Goal: Task Accomplishment & Management: Use online tool/utility

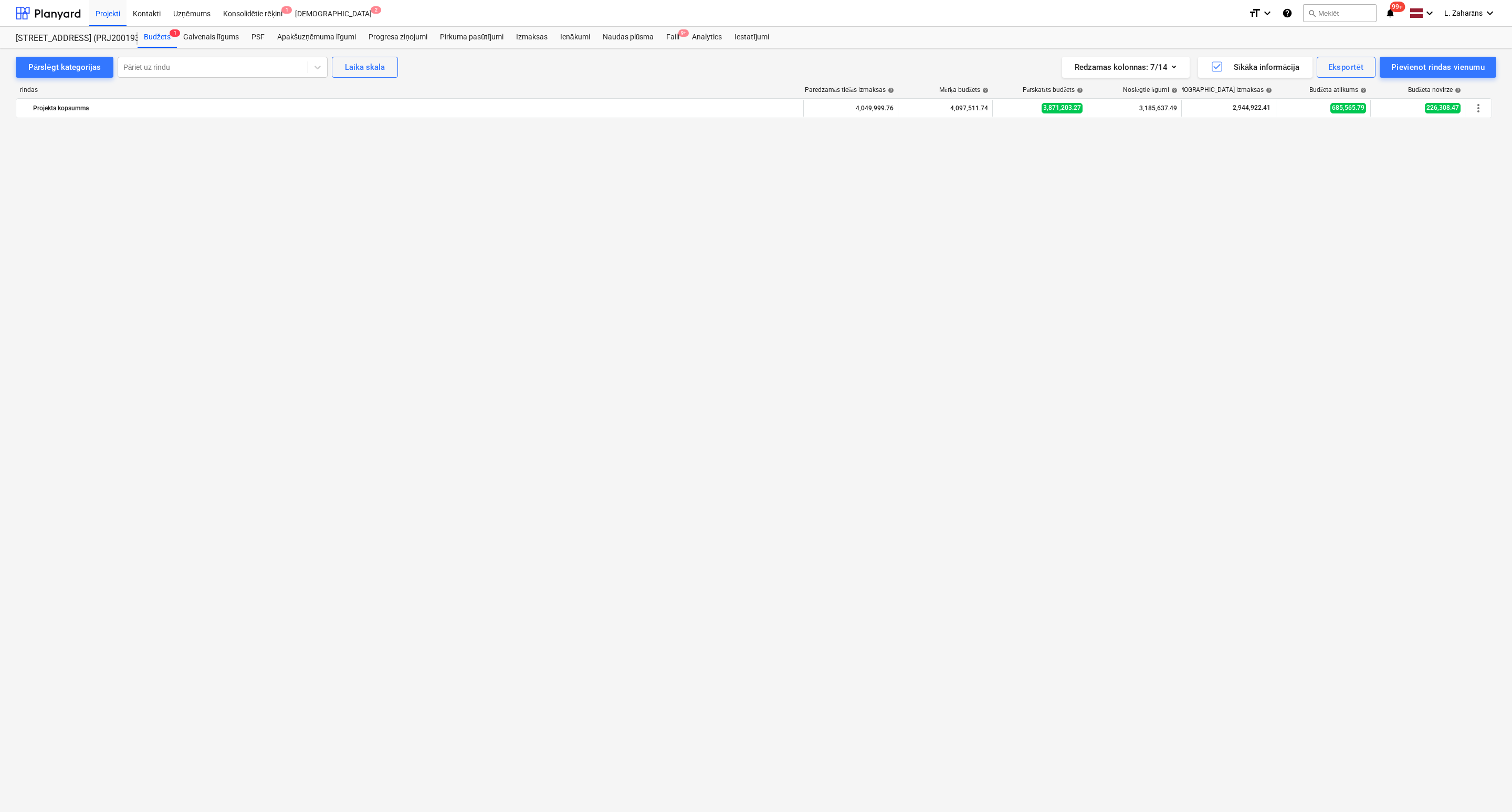
scroll to position [1132, 0]
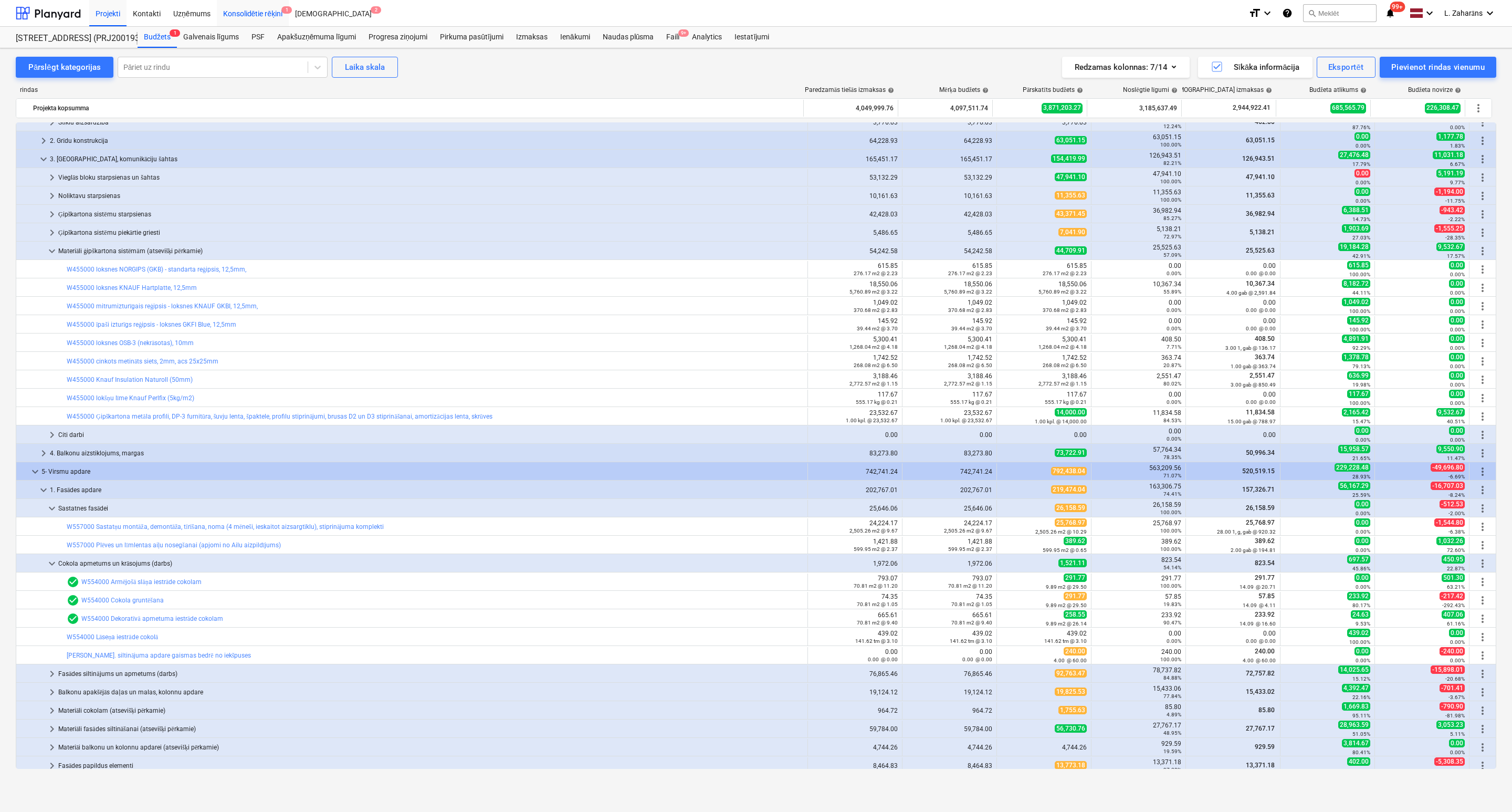
drag, startPoint x: 240, startPoint y: 10, endPoint x: 243, endPoint y: 22, distance: 12.4
click at [240, 10] on div "Konsolidētie rēķini 1" at bounding box center [253, 12] width 73 height 27
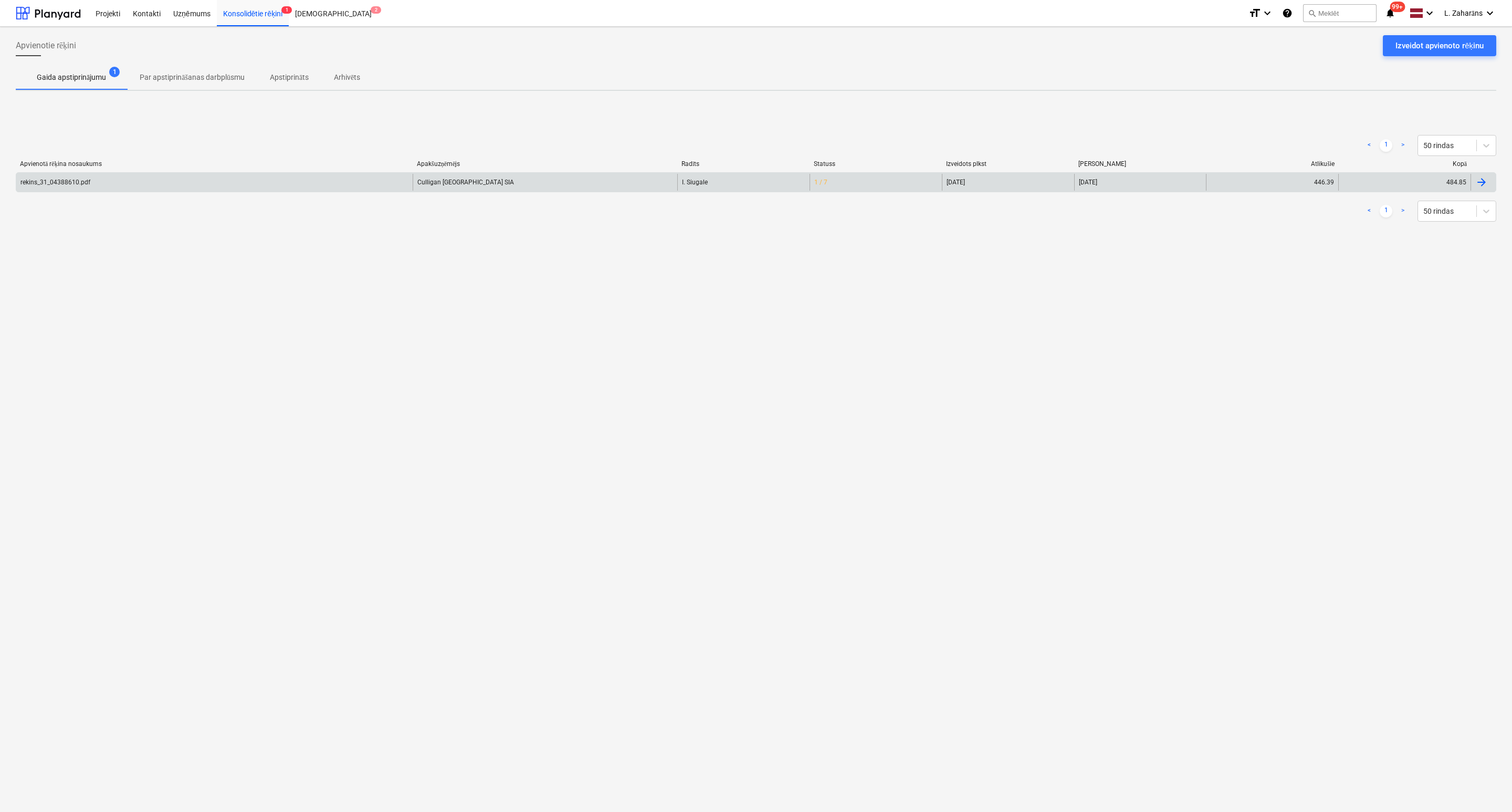
click at [723, 185] on div "I. Siugale" at bounding box center [743, 183] width 132 height 17
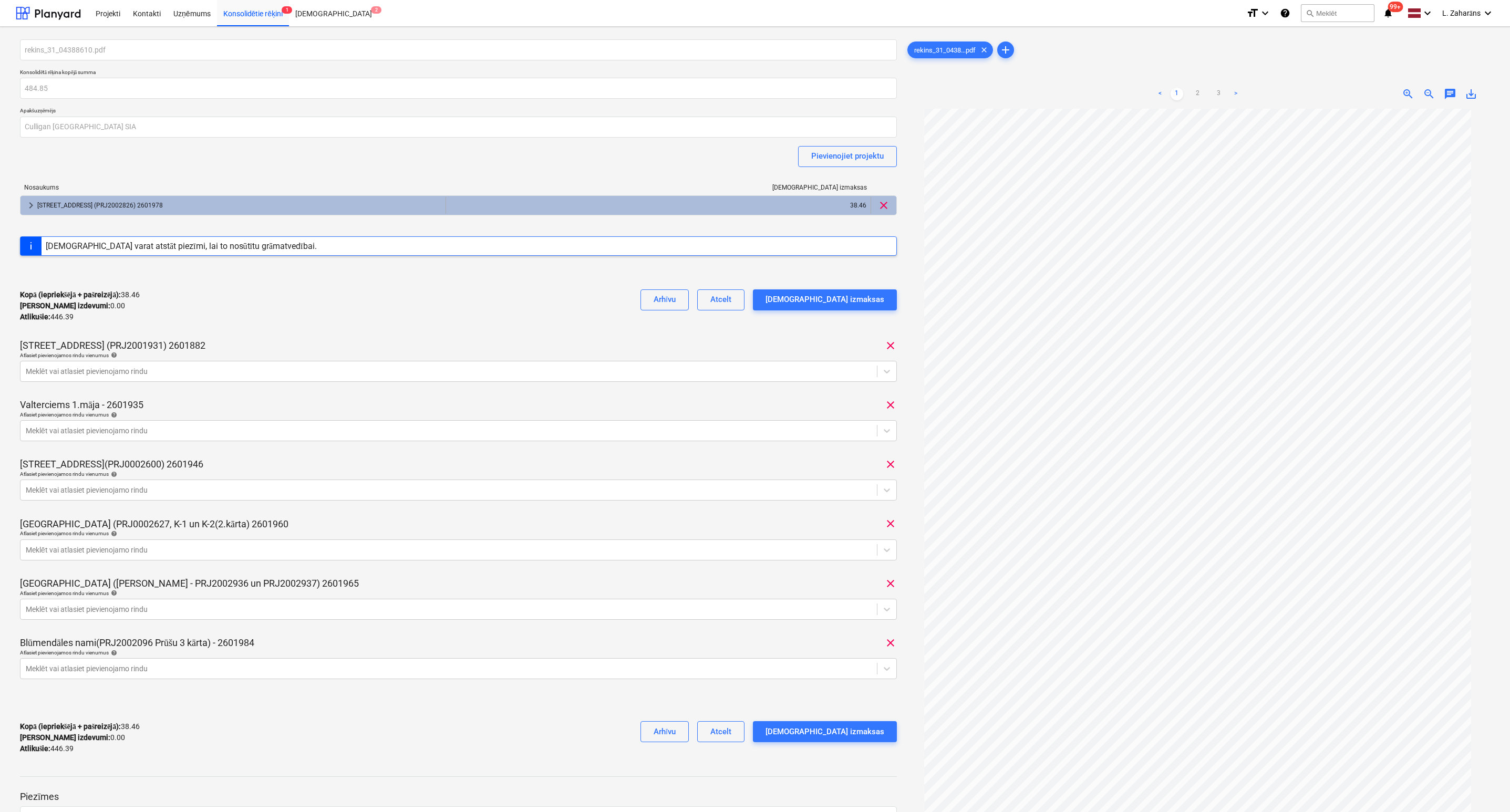
click at [333, 207] on div "[STREET_ADDRESS] (PRJ2002826) 2601978" at bounding box center [238, 206] width 404 height 17
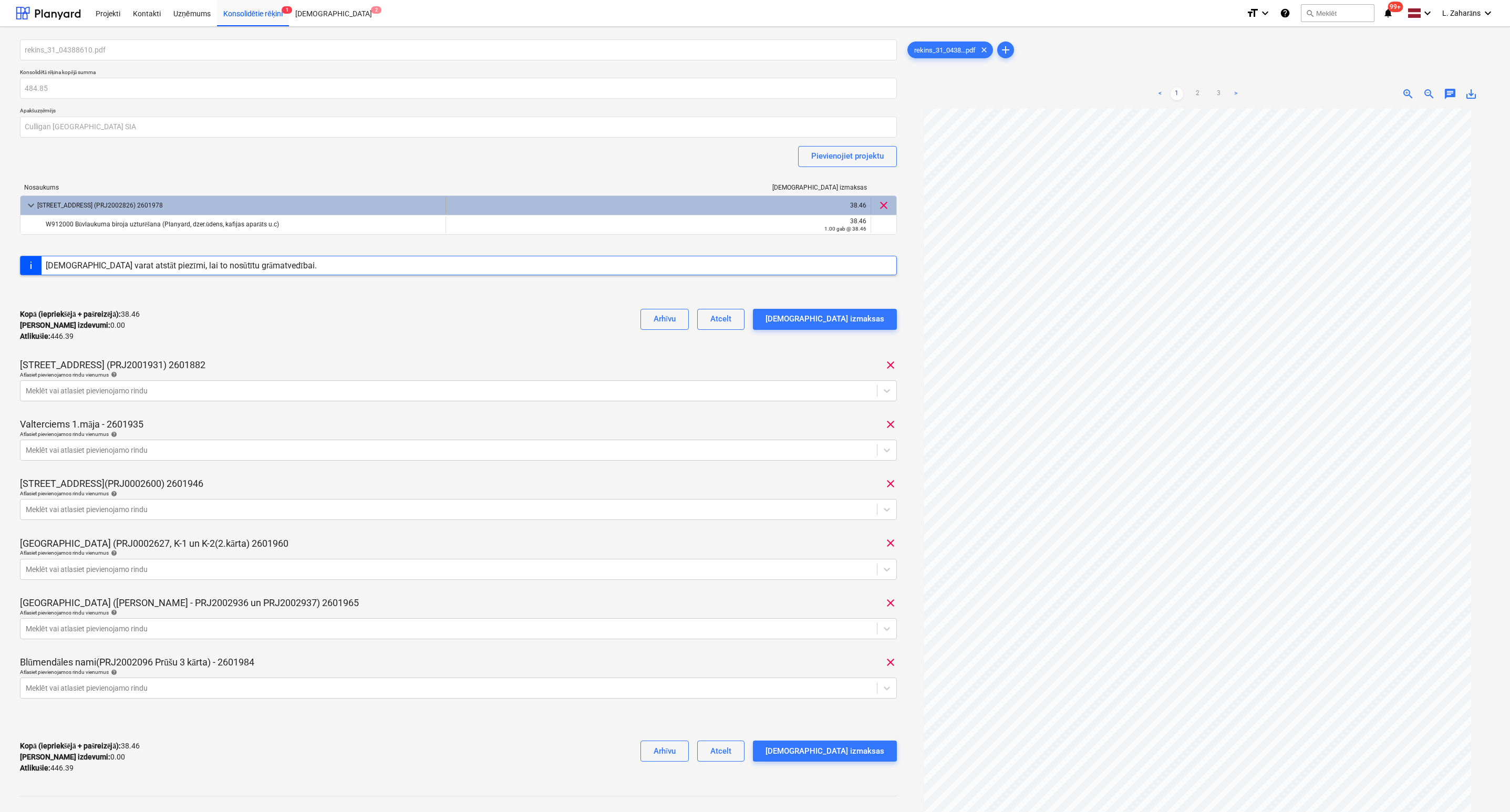
click at [333, 207] on div "[STREET_ADDRESS] (PRJ2002826) 2601978" at bounding box center [238, 206] width 404 height 17
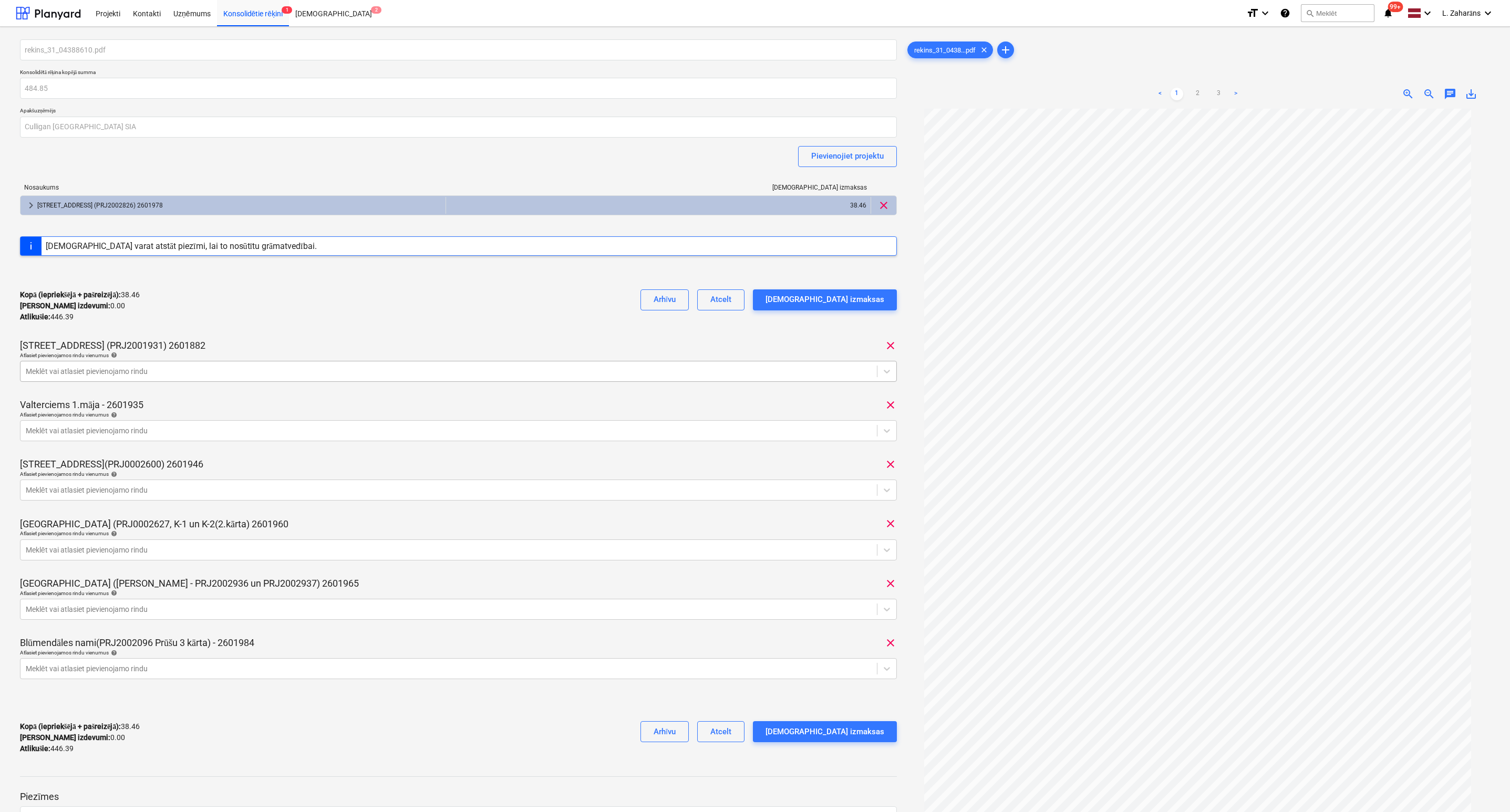
click at [405, 374] on div at bounding box center [448, 371] width 845 height 10
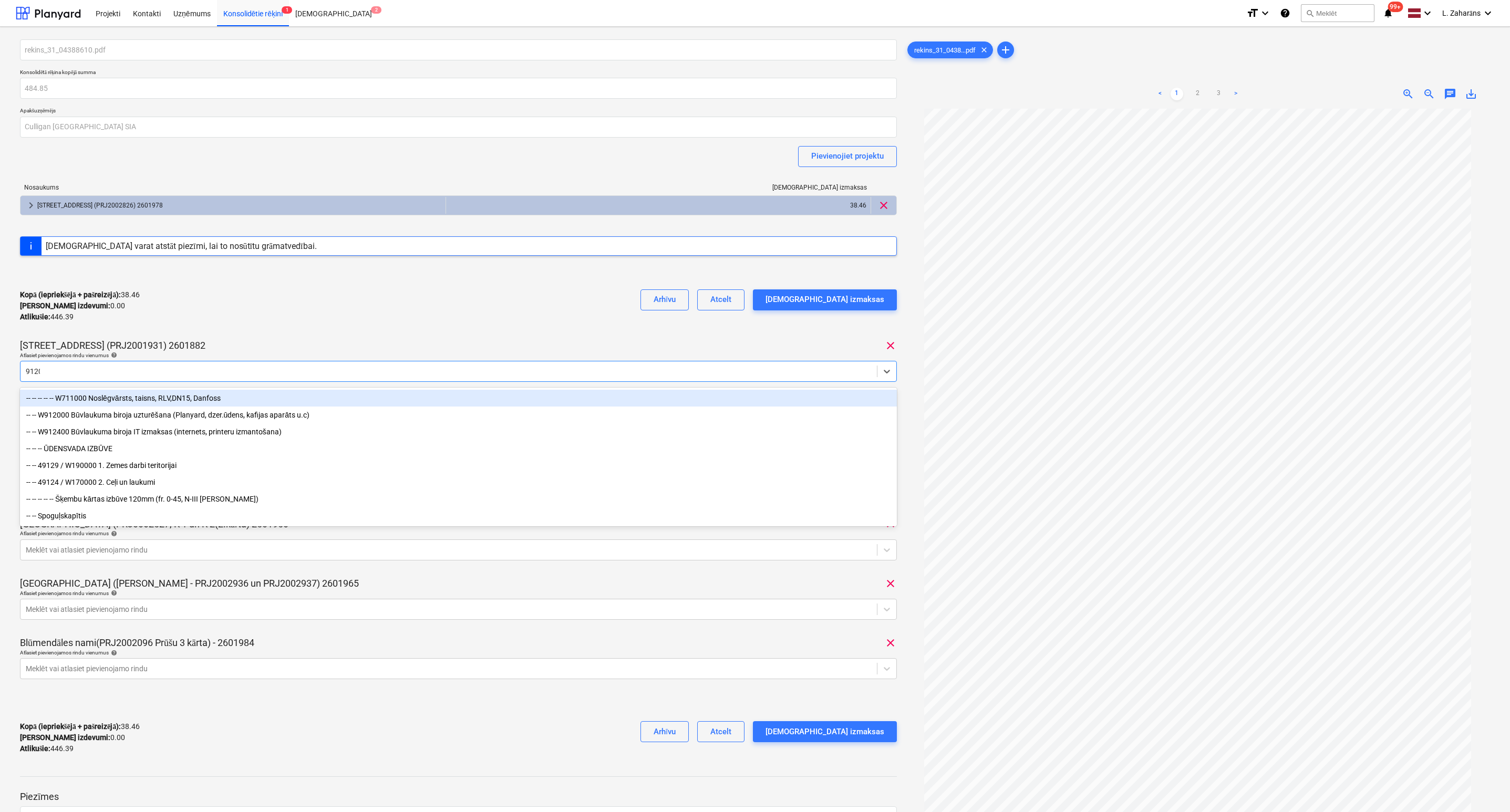
type input "91200"
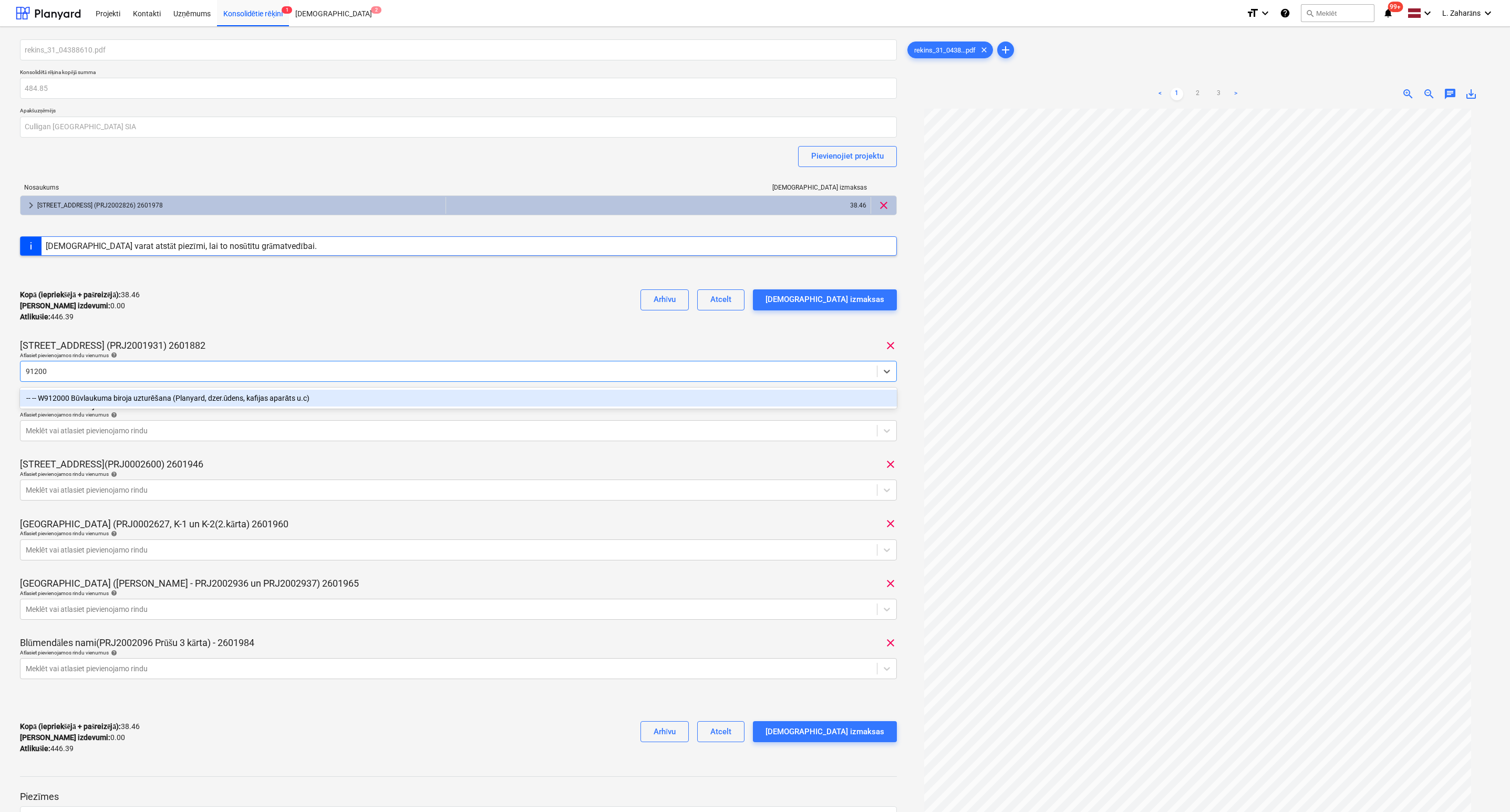
click at [374, 399] on div "-- -- W912000 Būvlaukuma biroja uzturēšana (Planyard, dzer.ūdens, kafijas aparā…" at bounding box center [458, 399] width 876 height 17
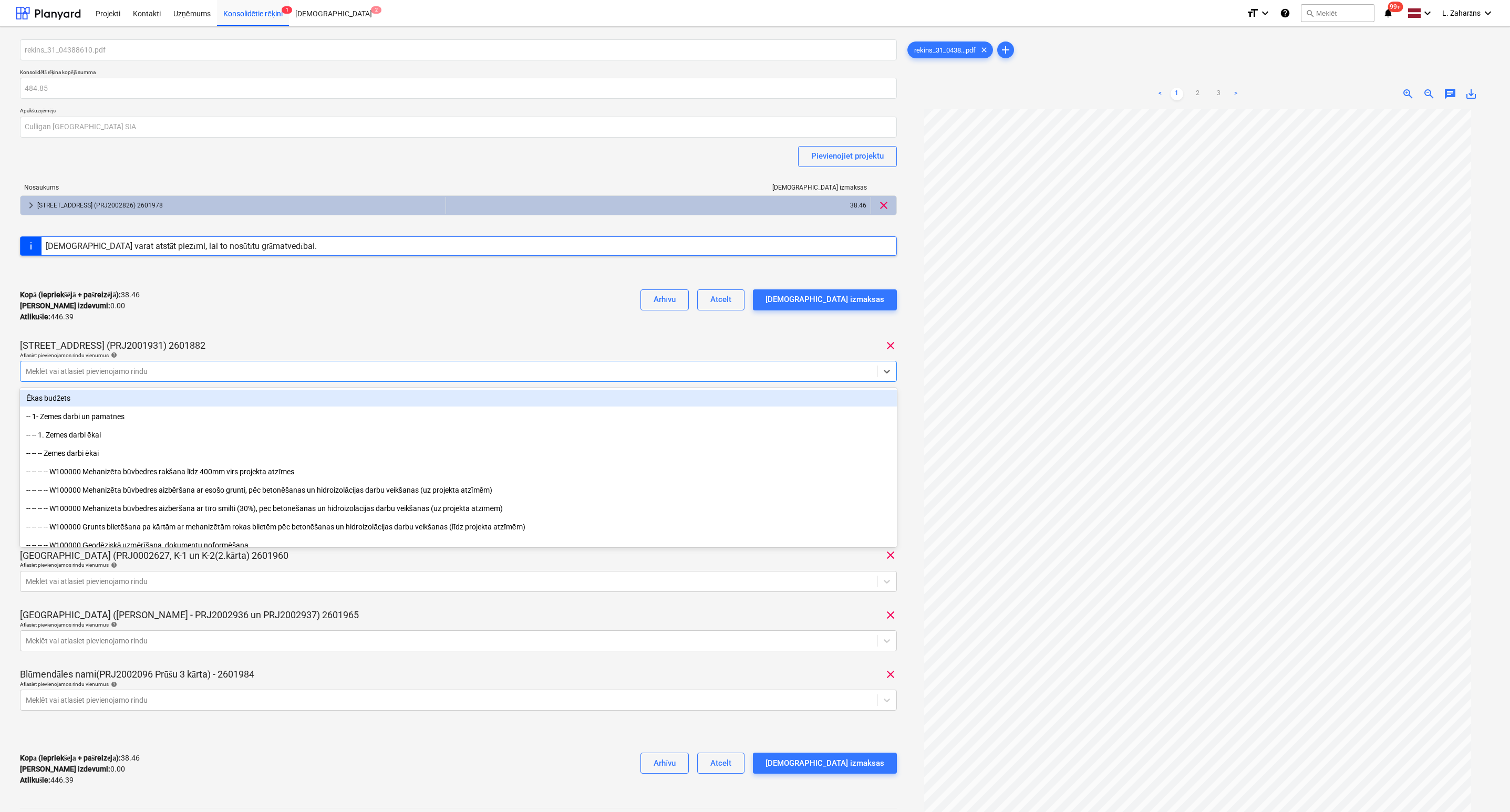
click at [361, 317] on div "Kopā (iepriekšējā + pašreizējā) : 38.46 Kārtējie izdevumi : 0.00 Atlikušie : 44…" at bounding box center [458, 306] width 876 height 50
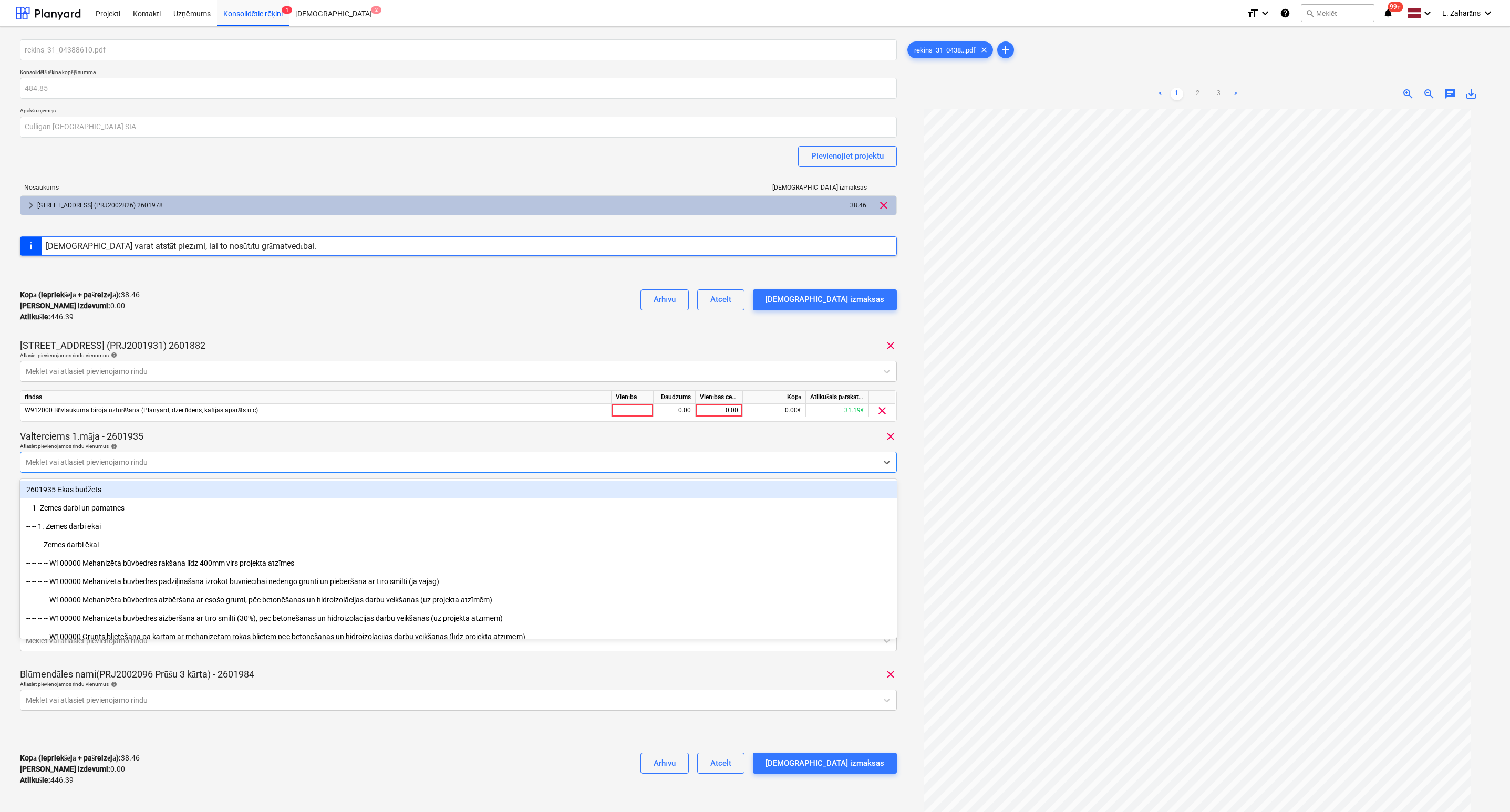
drag, startPoint x: 218, startPoint y: 465, endPoint x: 196, endPoint y: 466, distance: 22.0
click at [218, 465] on div at bounding box center [448, 462] width 845 height 10
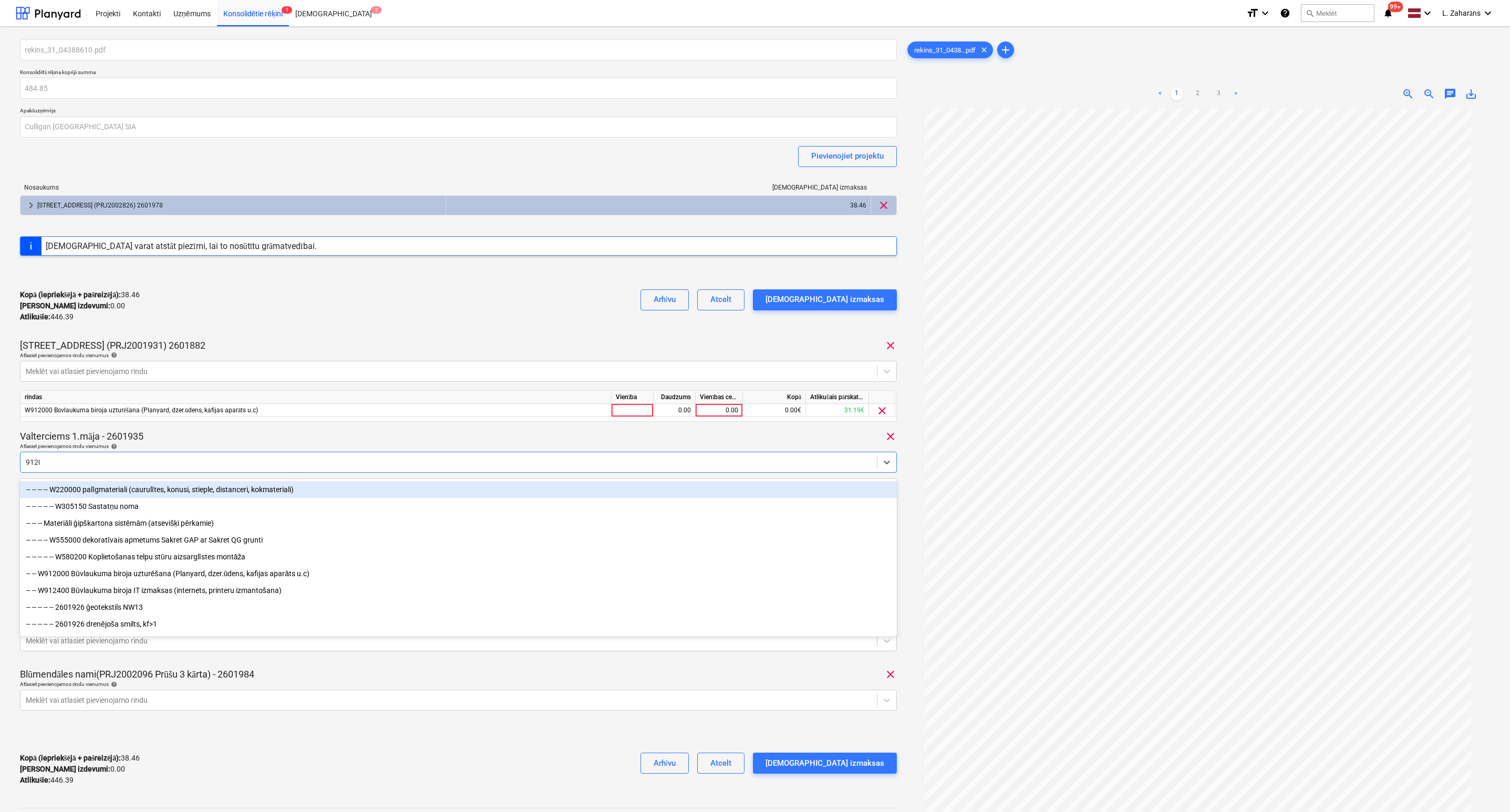
type input "91200"
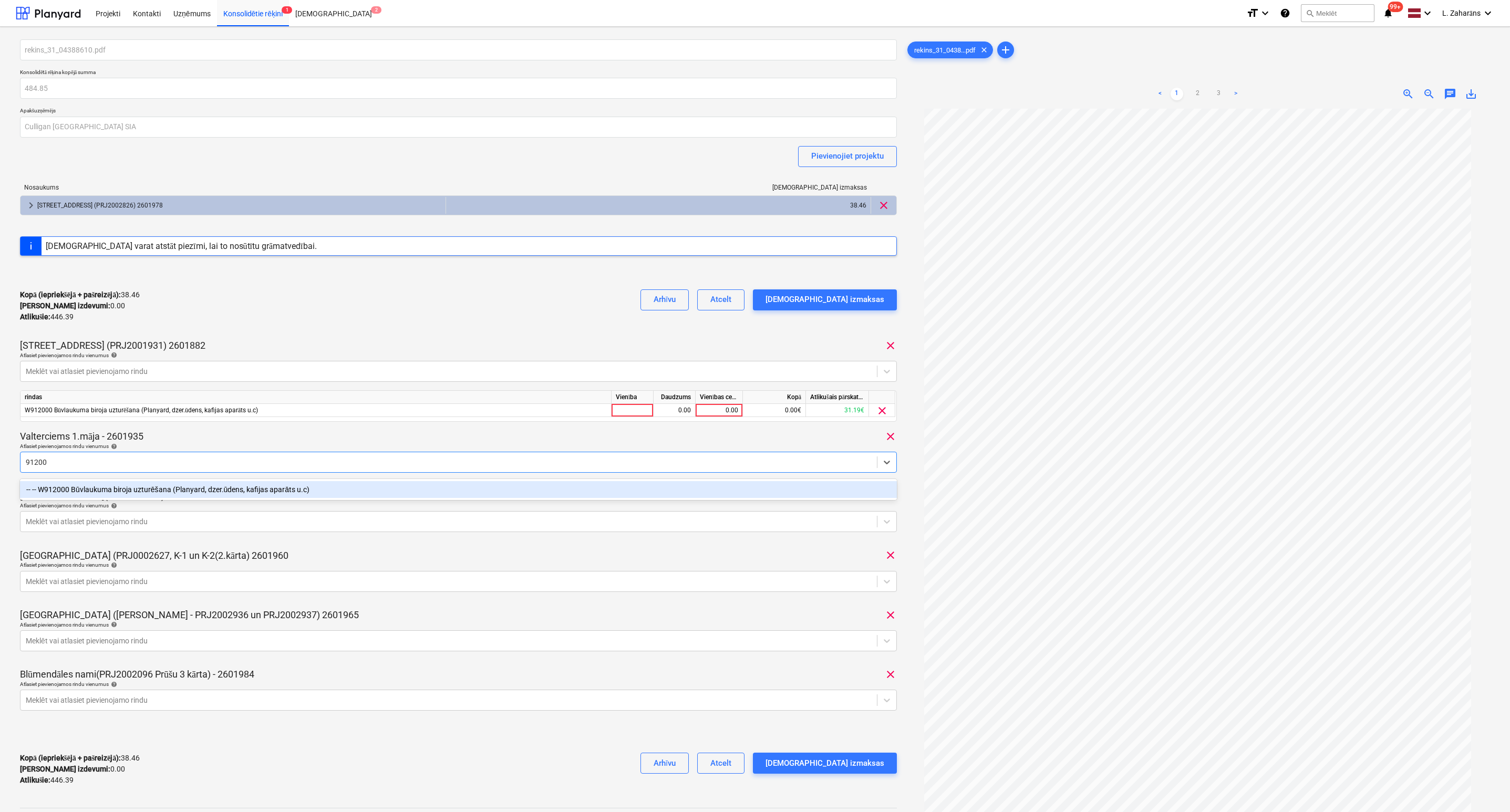
click at [280, 489] on div "-- -- W912000 Būvlaukuma biroja uzturēšana (Planyard, dzer.ūdens, kafijas aparā…" at bounding box center [458, 490] width 876 height 17
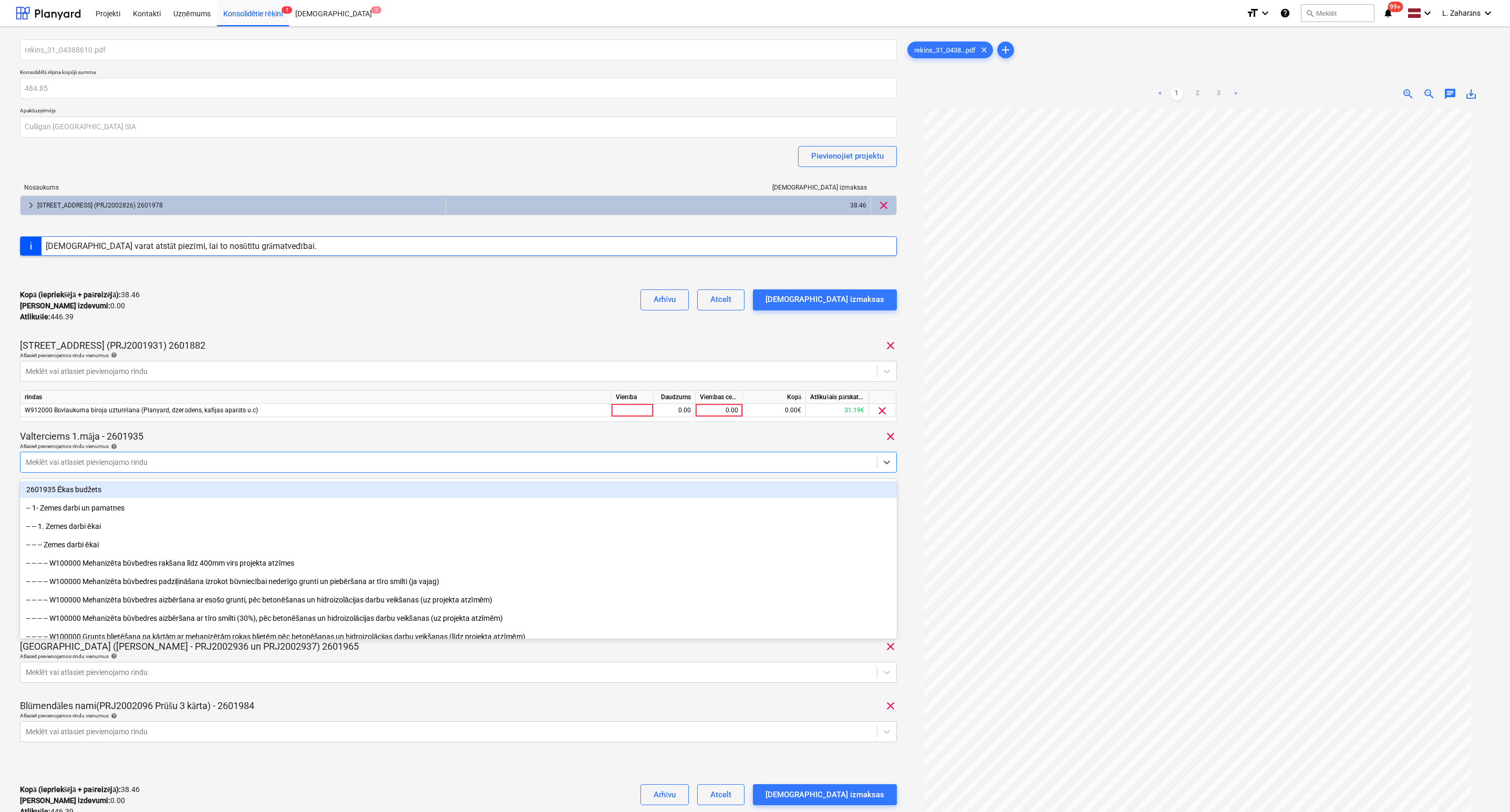
click at [286, 323] on div "Kopā (iepriekšējā + pašreizējā) : 38.46 Kārtējie izdevumi : 0.00 Atlikušie : 44…" at bounding box center [458, 306] width 876 height 50
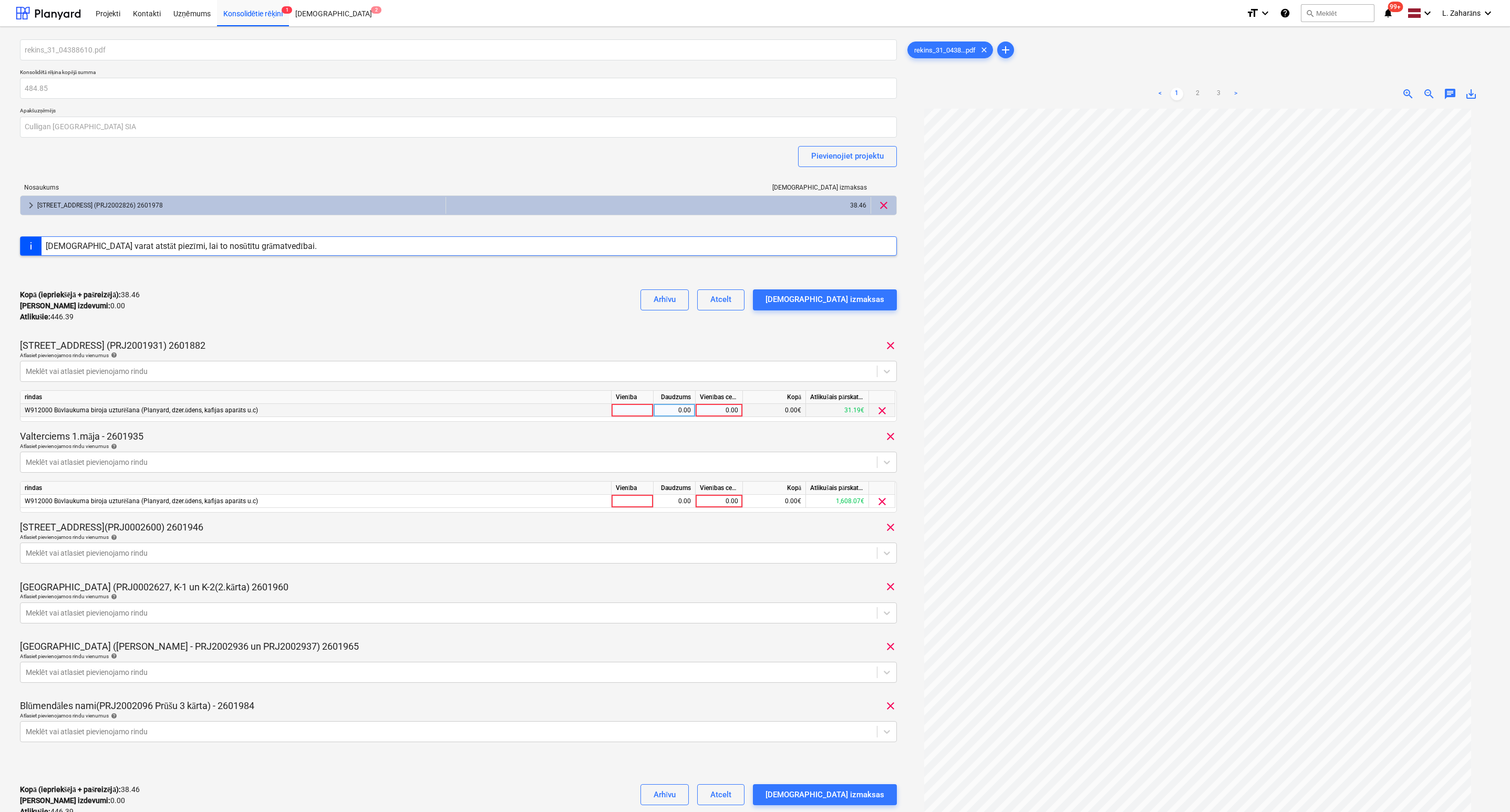
click at [717, 412] on div "0.00" at bounding box center [719, 410] width 39 height 13
type input "53.84"
click at [563, 330] on div "Kopā (iepriekšējā + pašreizējā) : 38.46 Kārtējie izdevumi : 0.00 Atlikušie : 44…" at bounding box center [458, 306] width 876 height 50
drag, startPoint x: 708, startPoint y: 502, endPoint x: 663, endPoint y: 509, distance: 45.5
click at [707, 503] on div "0.00" at bounding box center [719, 501] width 39 height 13
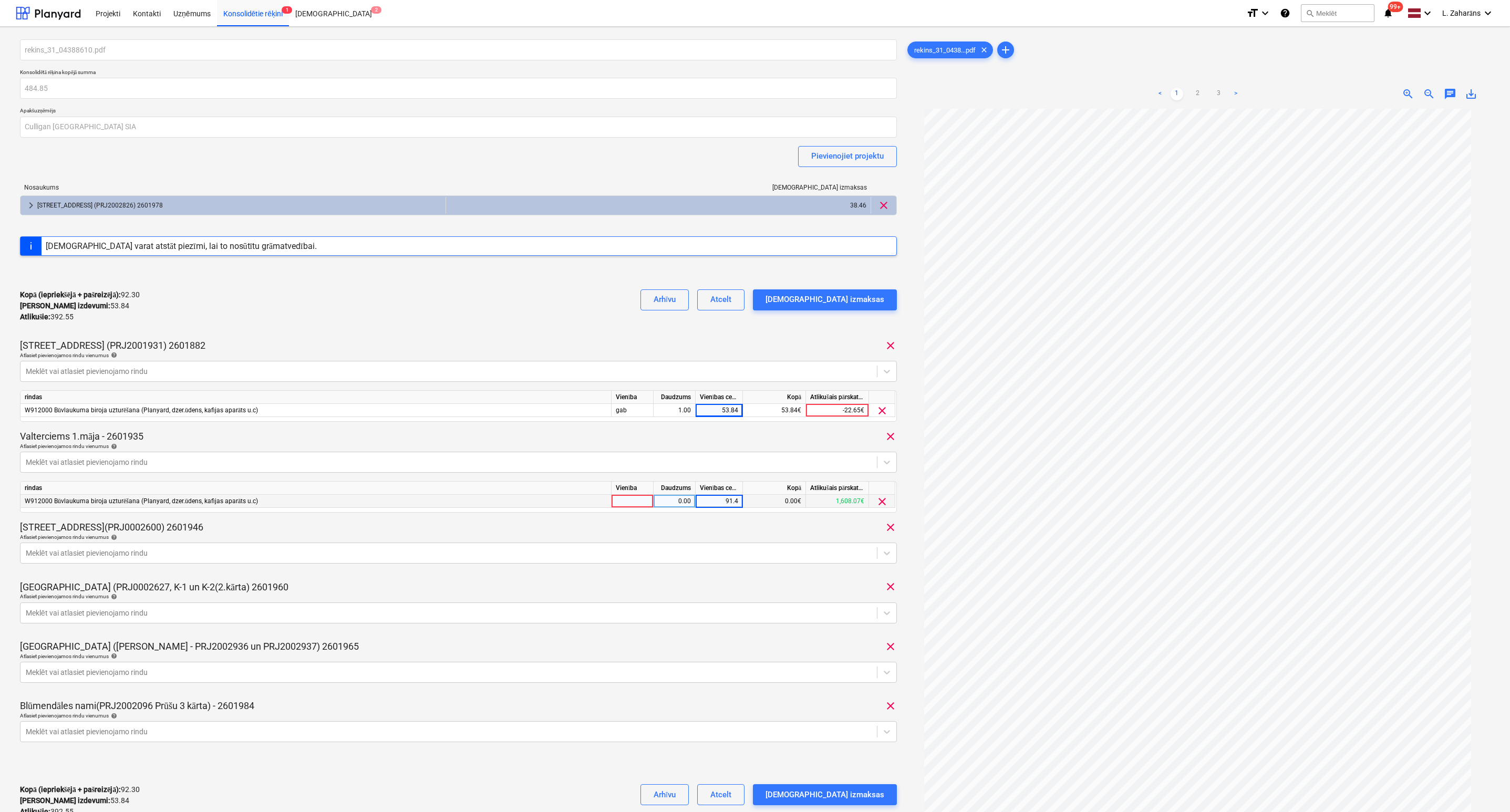
type input "91.44"
click at [580, 314] on div "Kopā (iepriekšējā + pašreizējā) : 92.30 Kārtējie izdevumi : 53.84 Atlikušie : 3…" at bounding box center [458, 306] width 876 height 50
click at [856, 301] on div "[DEMOGRAPHIC_DATA] izmaksas" at bounding box center [825, 299] width 118 height 14
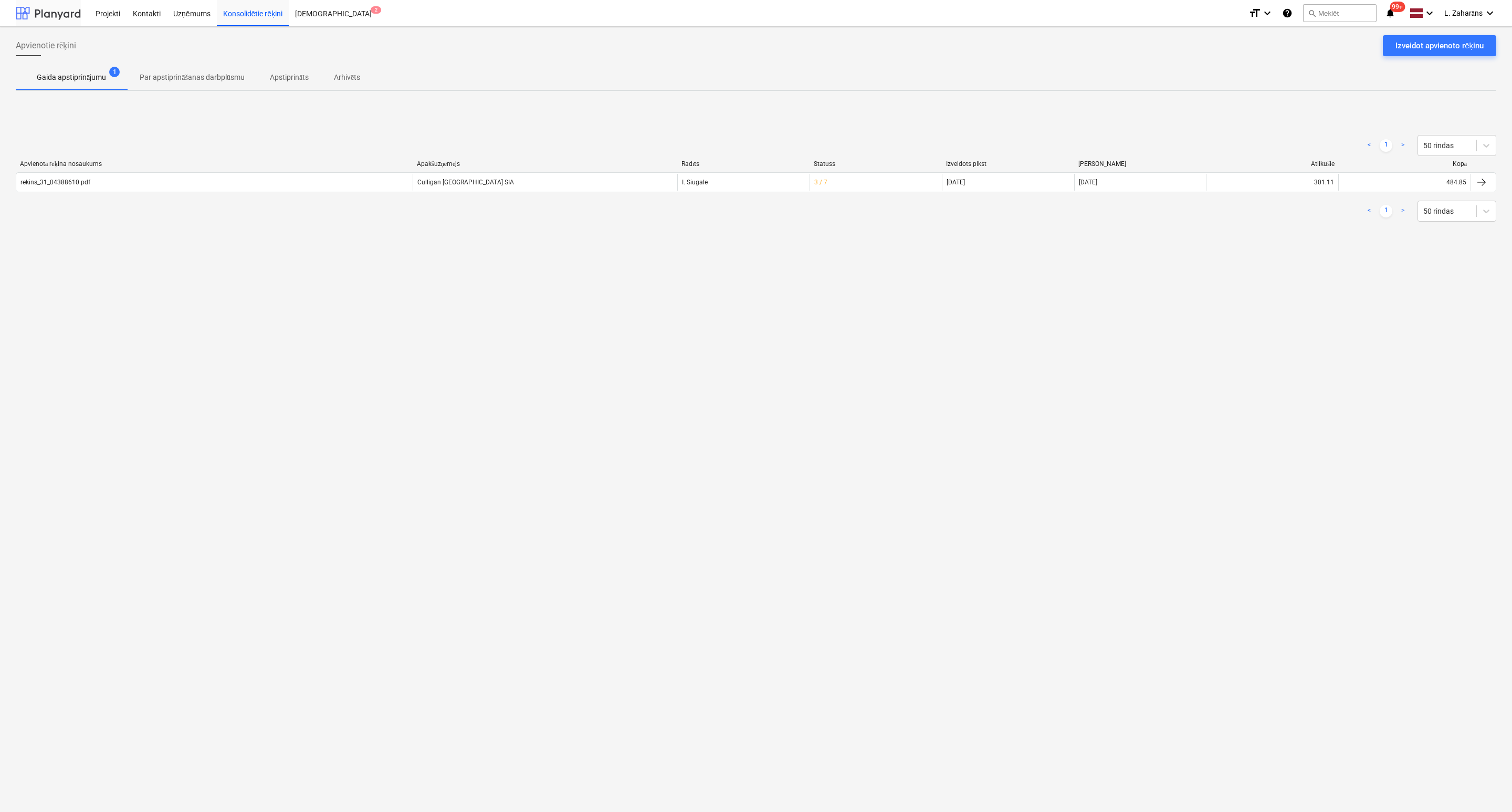
click at [63, 9] on div at bounding box center [48, 13] width 65 height 27
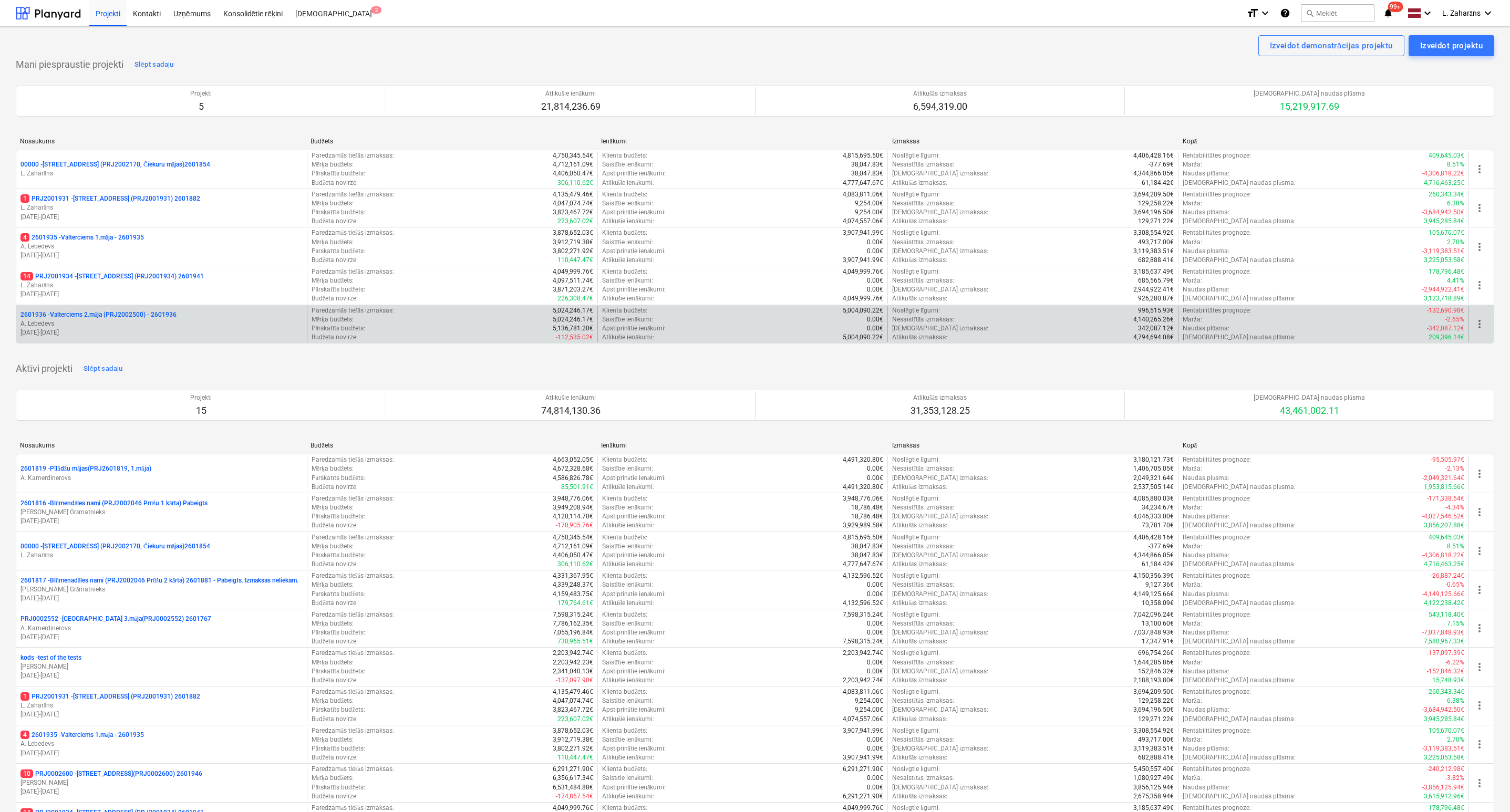
click at [136, 316] on p "2601936 - Valterciems 2.māja (PRJ2002500) - 2601936" at bounding box center [99, 315] width 156 height 9
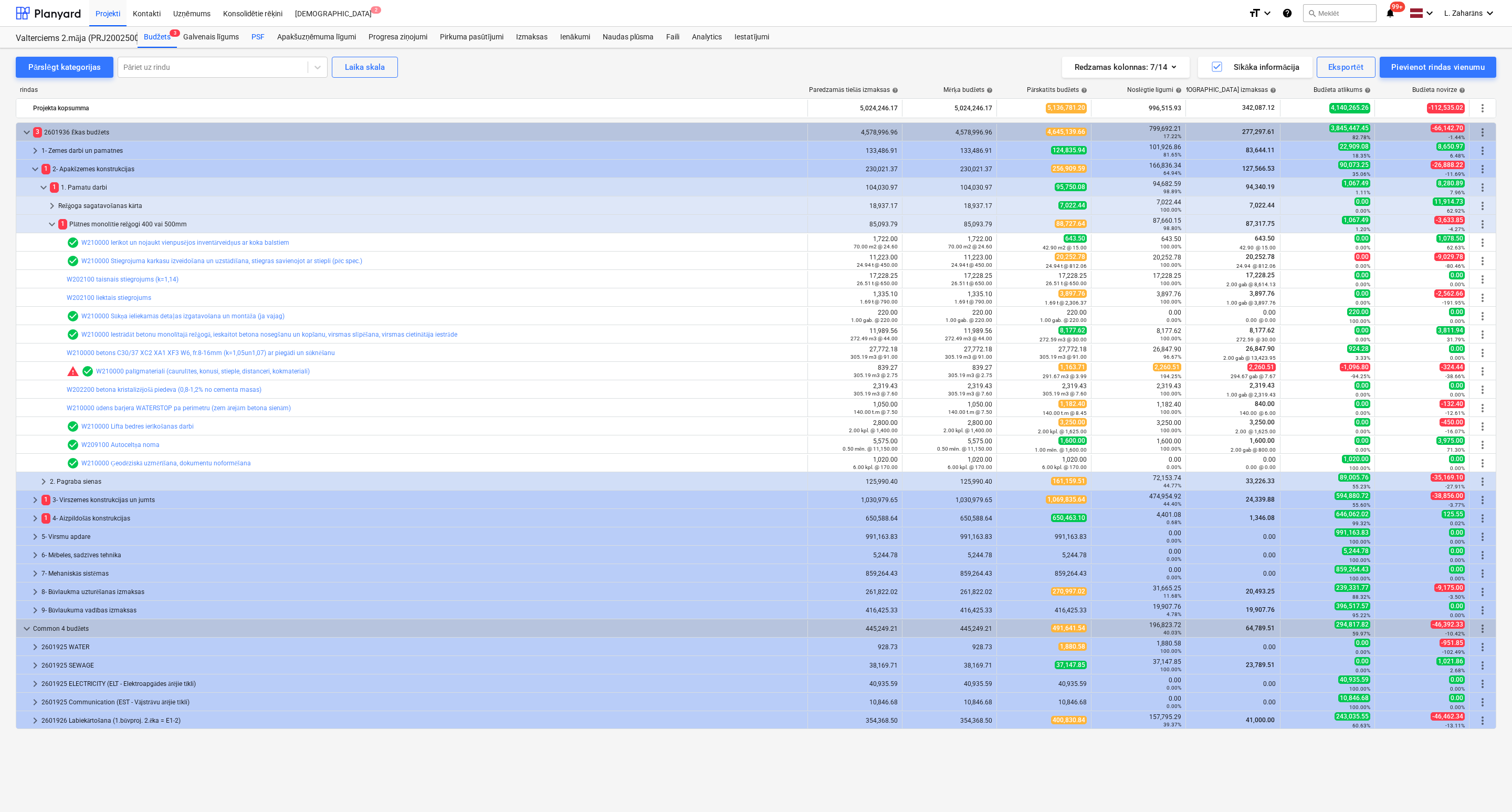
click at [255, 39] on div "PSF" at bounding box center [258, 37] width 26 height 21
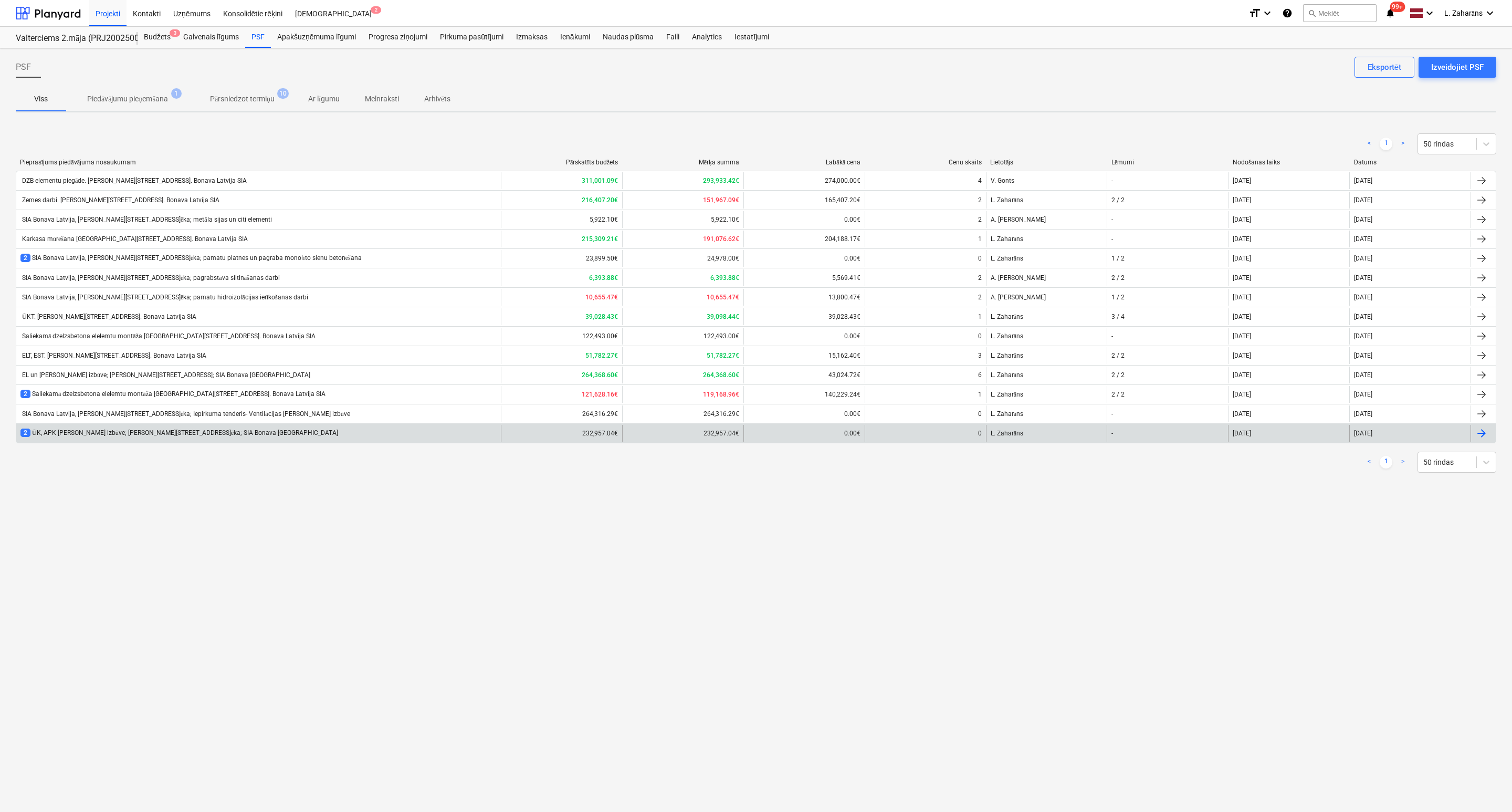
click at [243, 433] on div "2 ŪK, APK [PERSON_NAME] izbūve; [PERSON_NAME][STREET_ADDRESS]ēka; SIA Bonava [G…" at bounding box center [258, 434] width 484 height 17
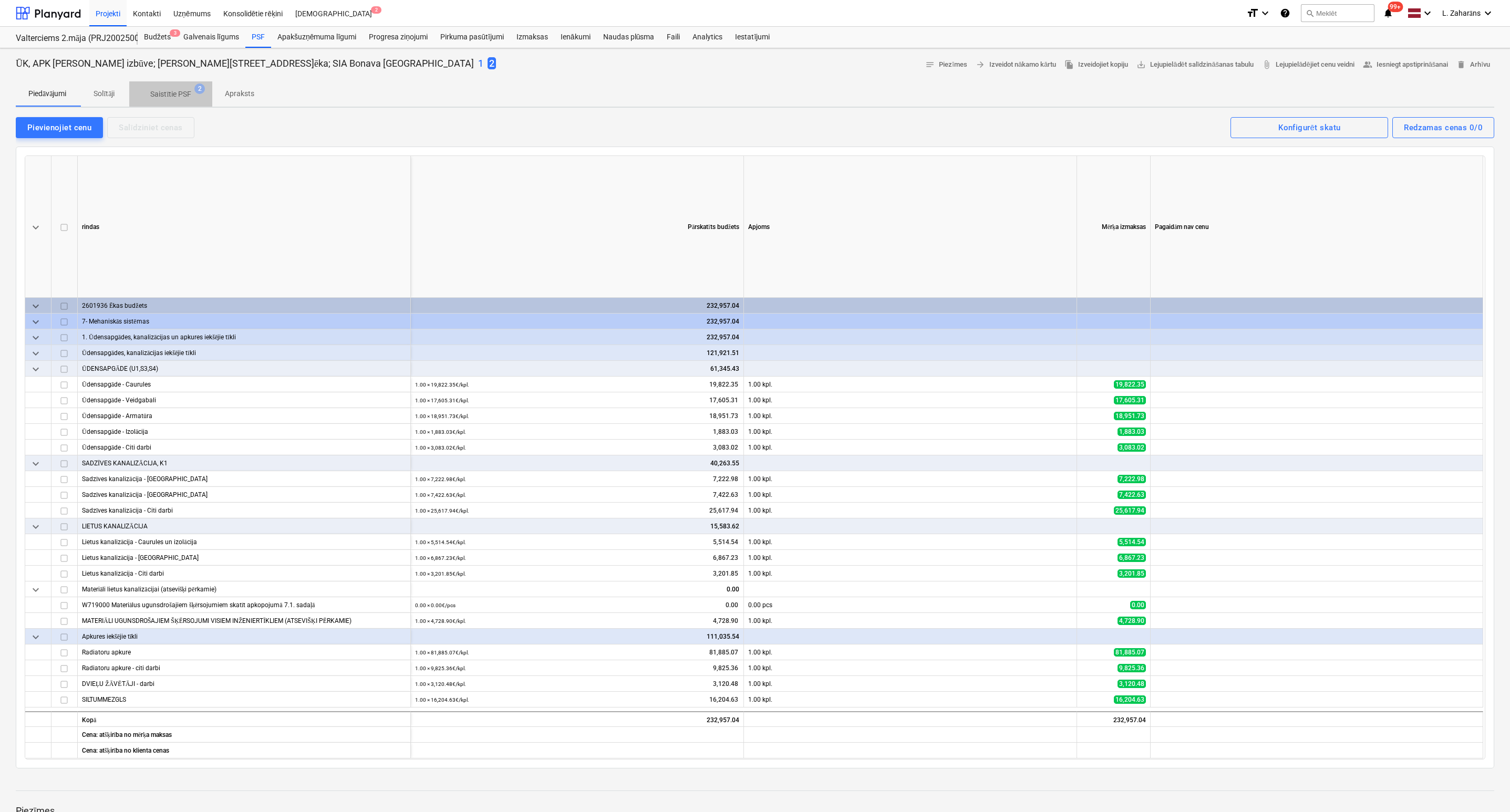
click at [177, 92] on p "Saistītie PSF" at bounding box center [171, 94] width 41 height 11
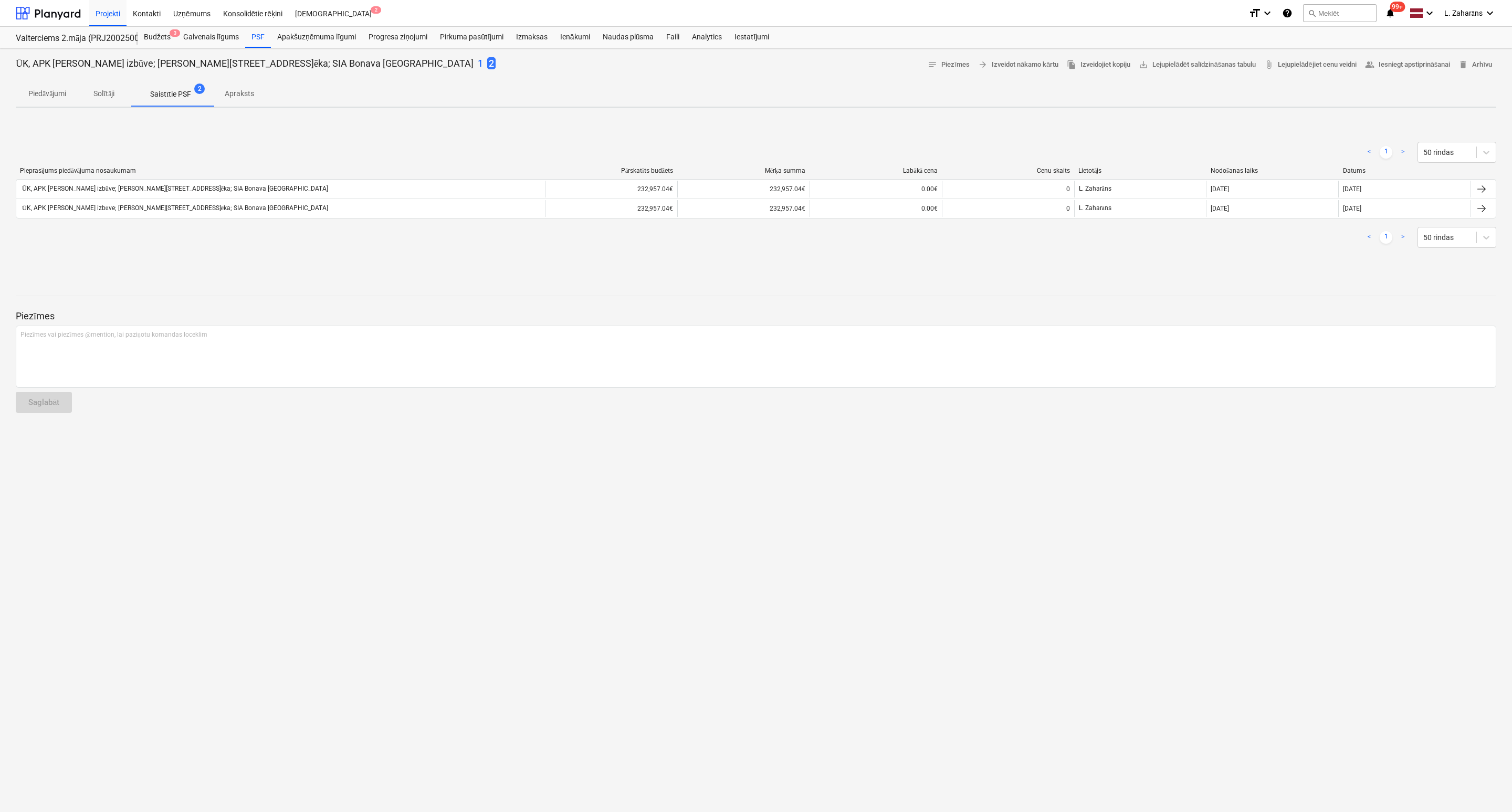
click at [477, 62] on p "1" at bounding box center [480, 63] width 5 height 13
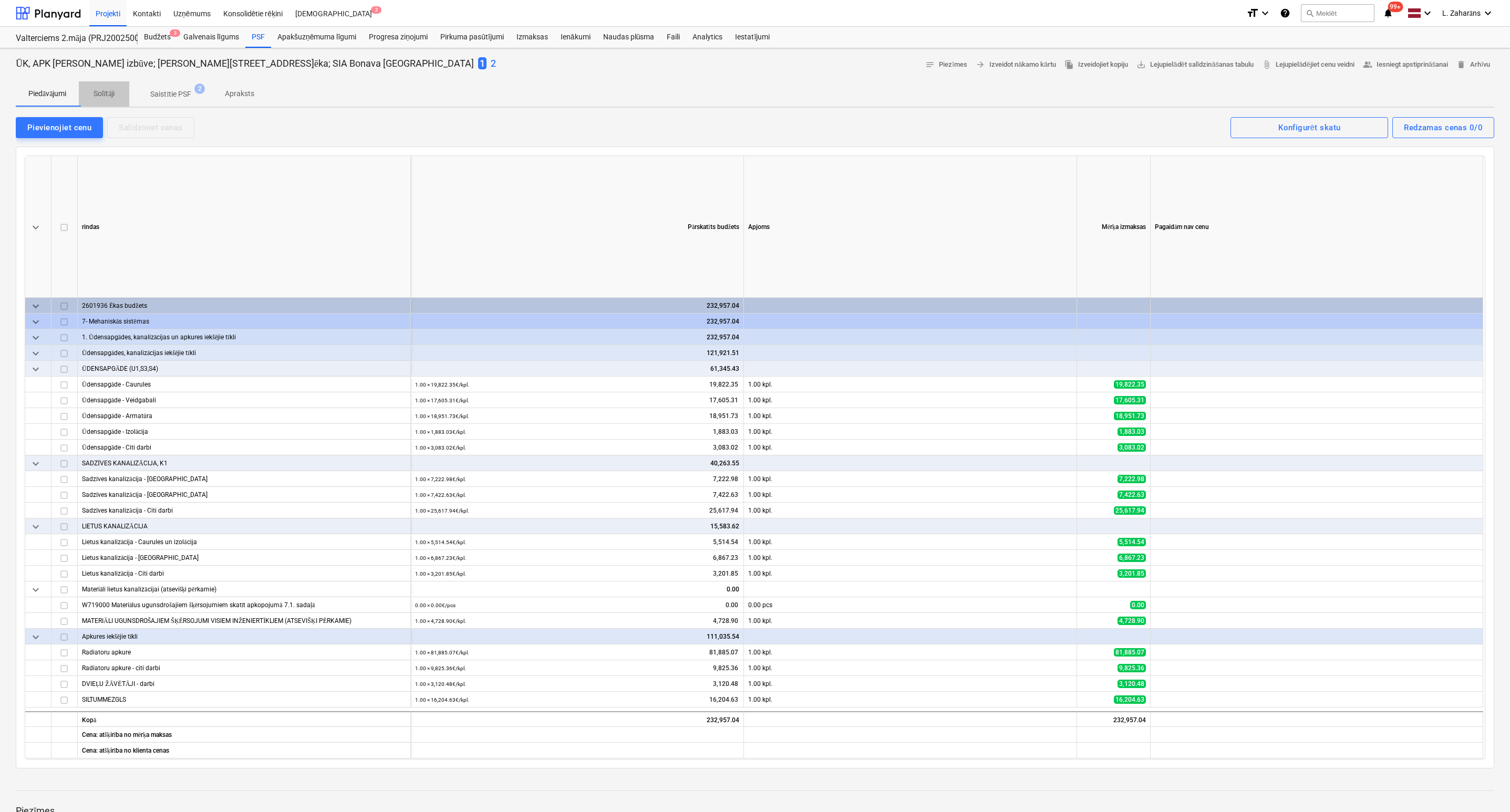
click at [101, 92] on p "Solītāji" at bounding box center [104, 93] width 25 height 11
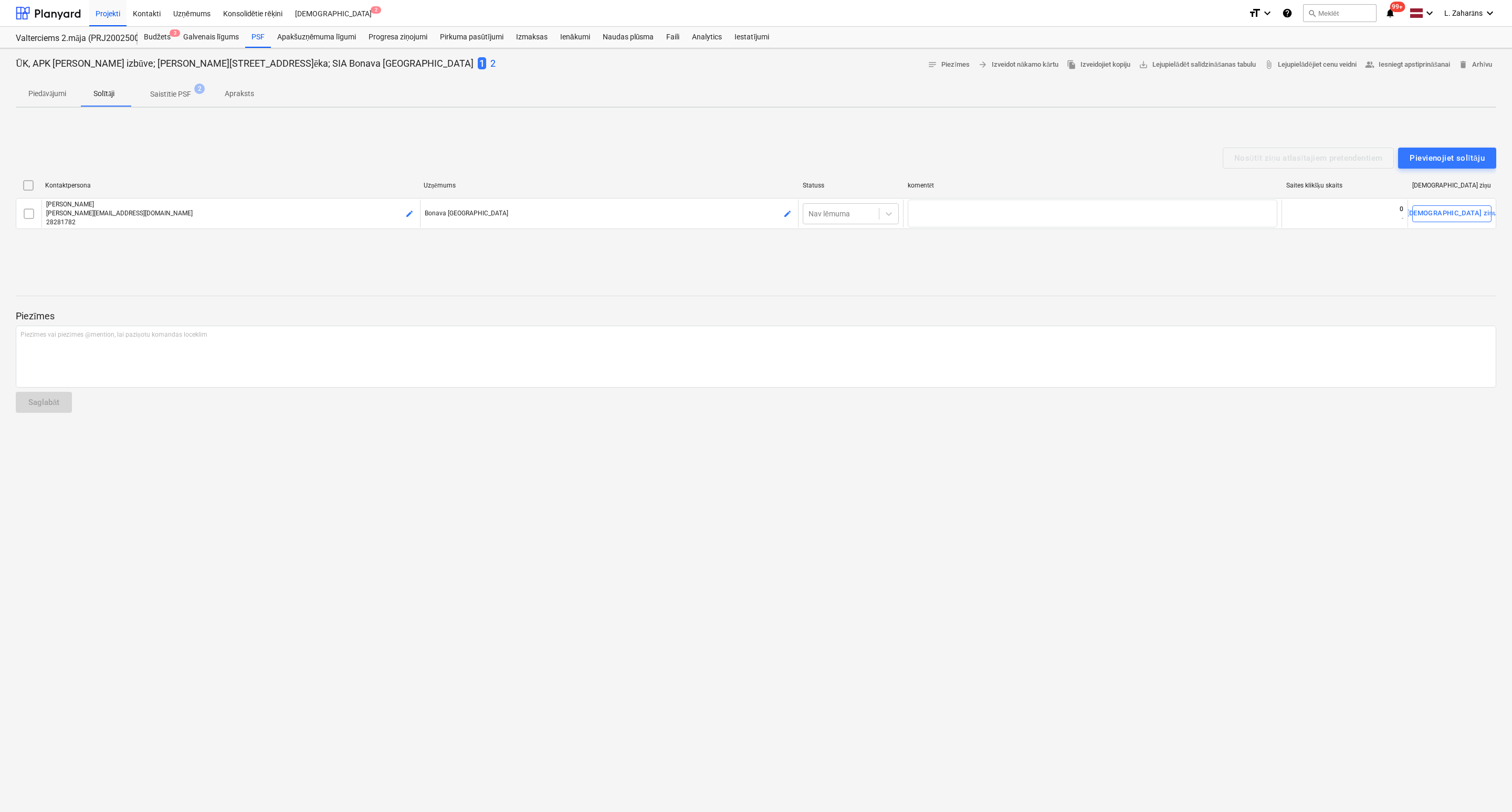
click at [490, 62] on p "2" at bounding box center [493, 63] width 5 height 13
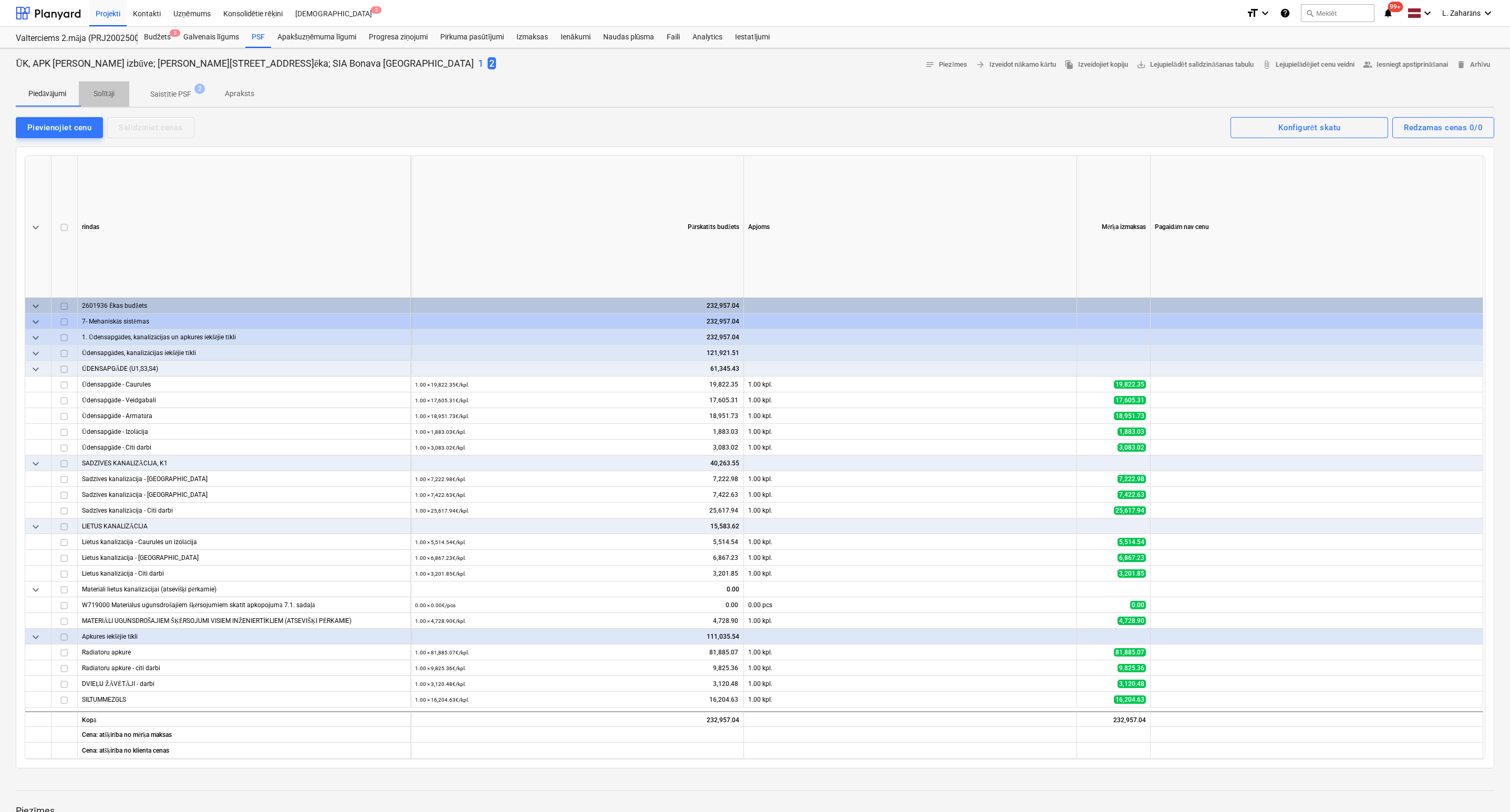
click at [111, 93] on p "Solītāji" at bounding box center [104, 93] width 25 height 11
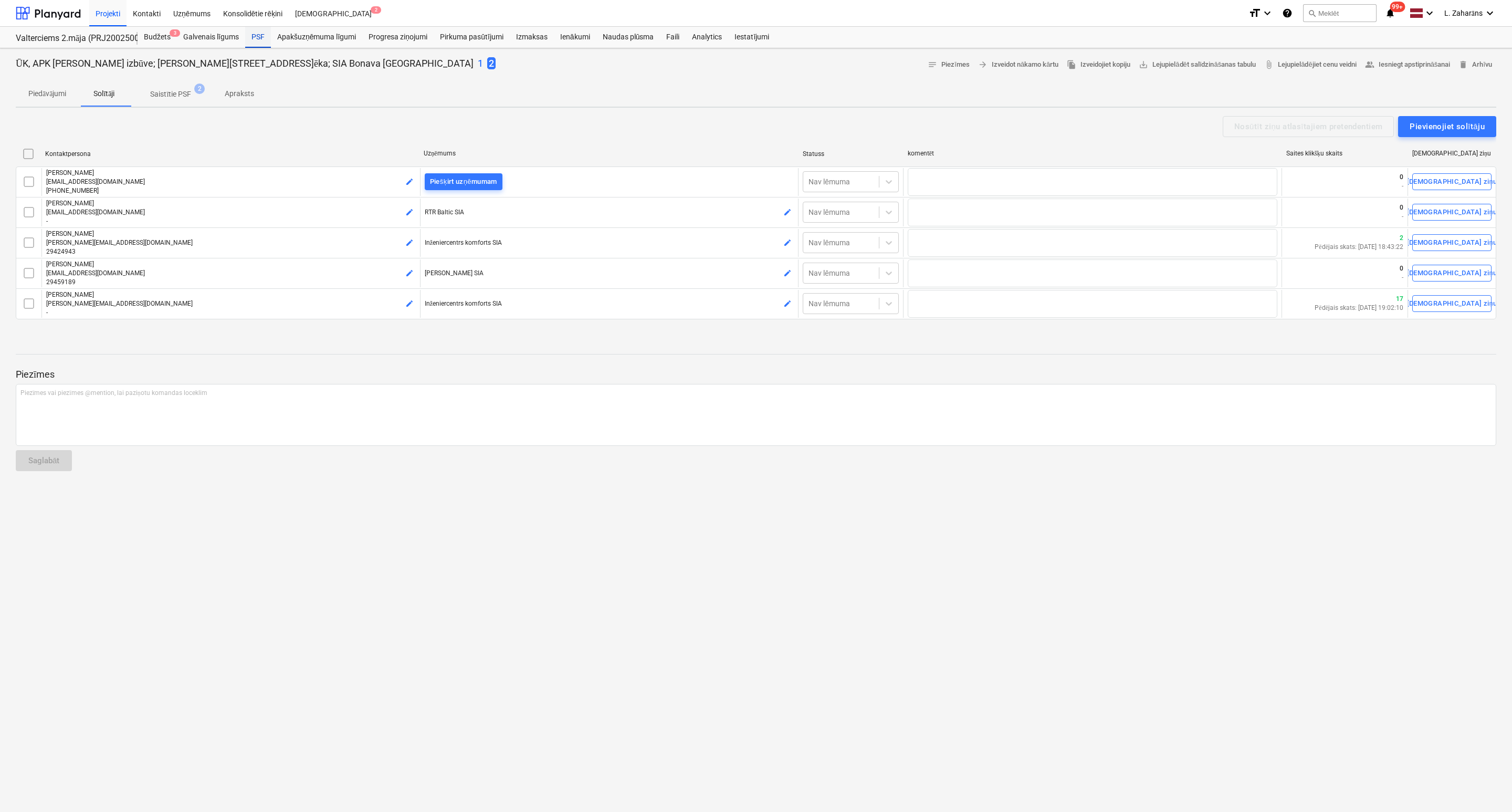
drag, startPoint x: 258, startPoint y: 34, endPoint x: 261, endPoint y: 44, distance: 10.4
click at [258, 34] on div "PSF" at bounding box center [258, 37] width 26 height 21
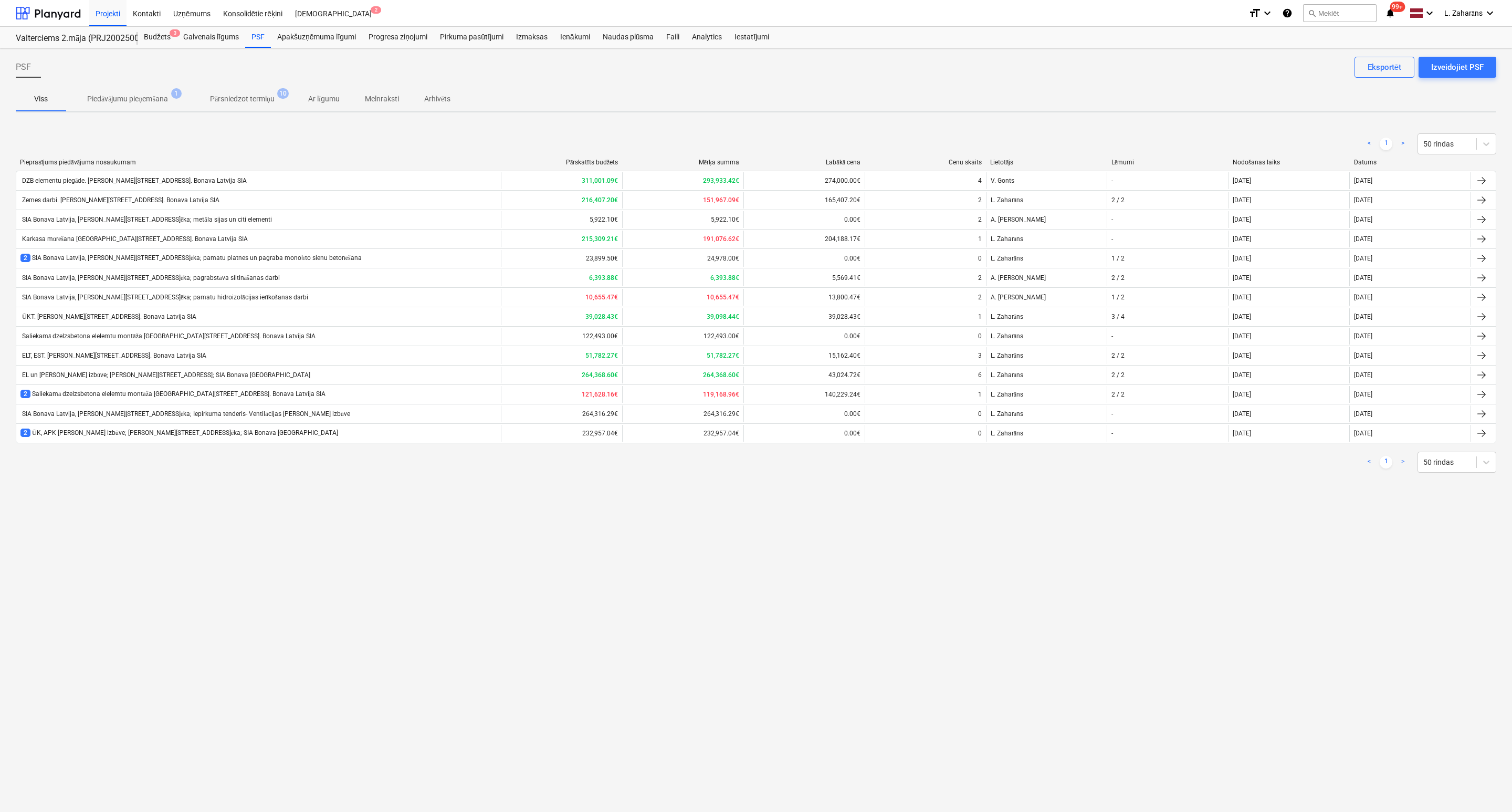
drag, startPoint x: 457, startPoint y: 776, endPoint x: 454, endPoint y: 767, distance: 9.5
click at [457, 774] on div "PSF Izveidojiet PSF Eksportēt Viss Piedāvājumu pieņemšana 1 Pārsniedzot termiņu…" at bounding box center [756, 430] width 1512 height 764
